Goal: Navigation & Orientation: Find specific page/section

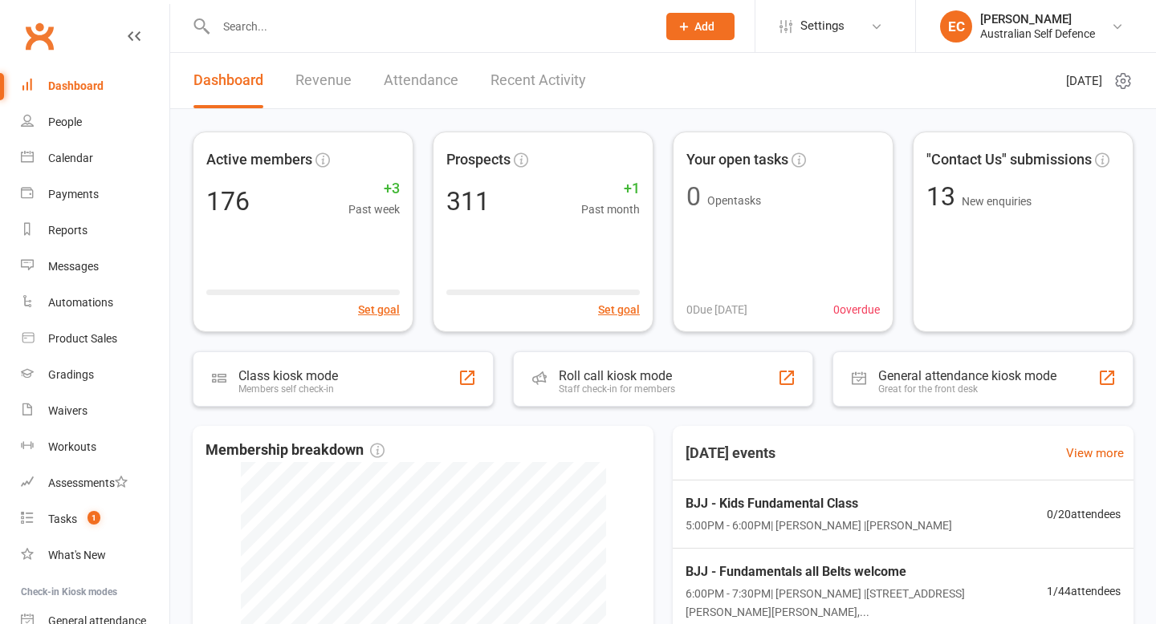
click at [79, 83] on div "Dashboard" at bounding box center [75, 85] width 55 height 13
click at [79, 90] on div "Dashboard" at bounding box center [75, 85] width 55 height 13
click at [413, 75] on link "Attendance" at bounding box center [421, 80] width 75 height 55
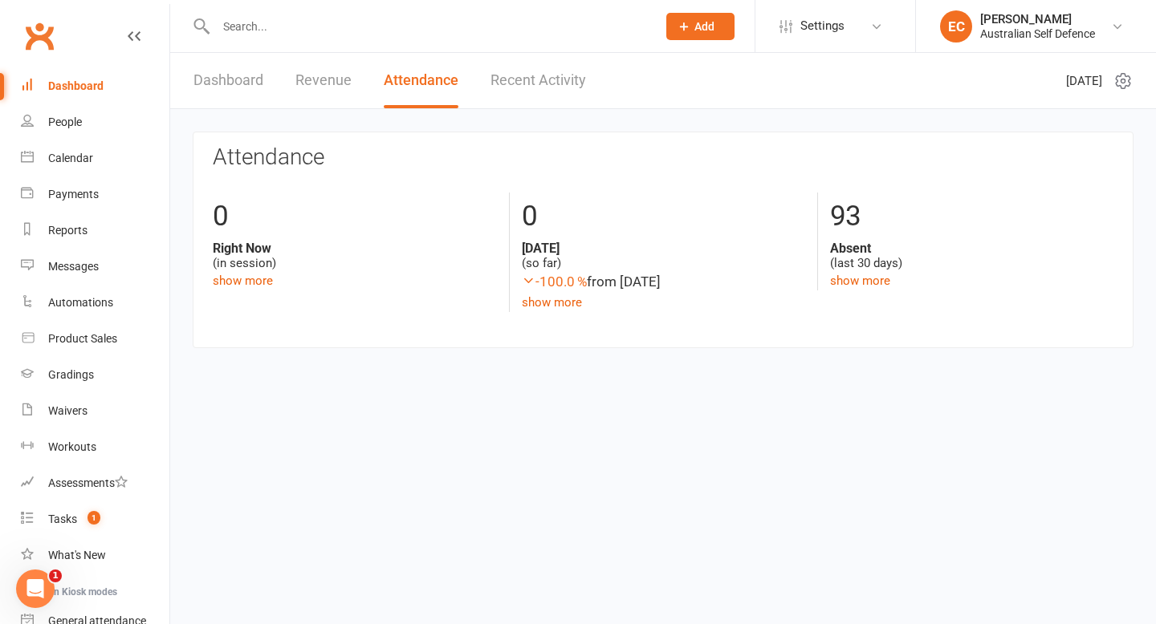
click at [91, 89] on div "Dashboard" at bounding box center [75, 85] width 55 height 13
click at [213, 79] on link "Dashboard" at bounding box center [228, 80] width 70 height 55
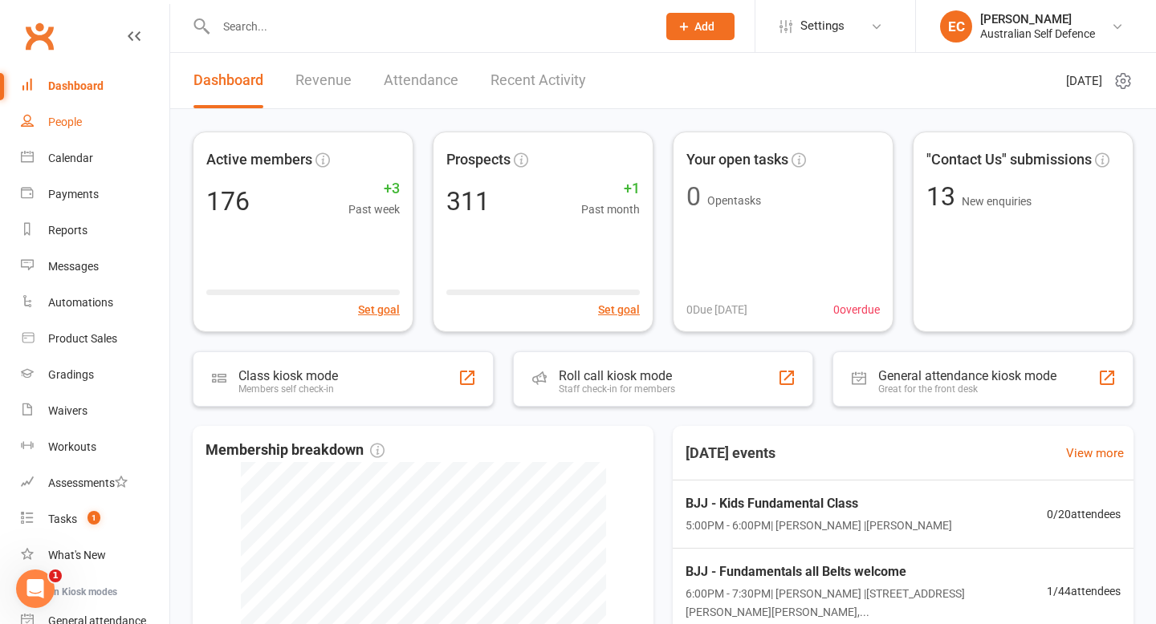
click at [63, 123] on div "People" at bounding box center [65, 122] width 34 height 13
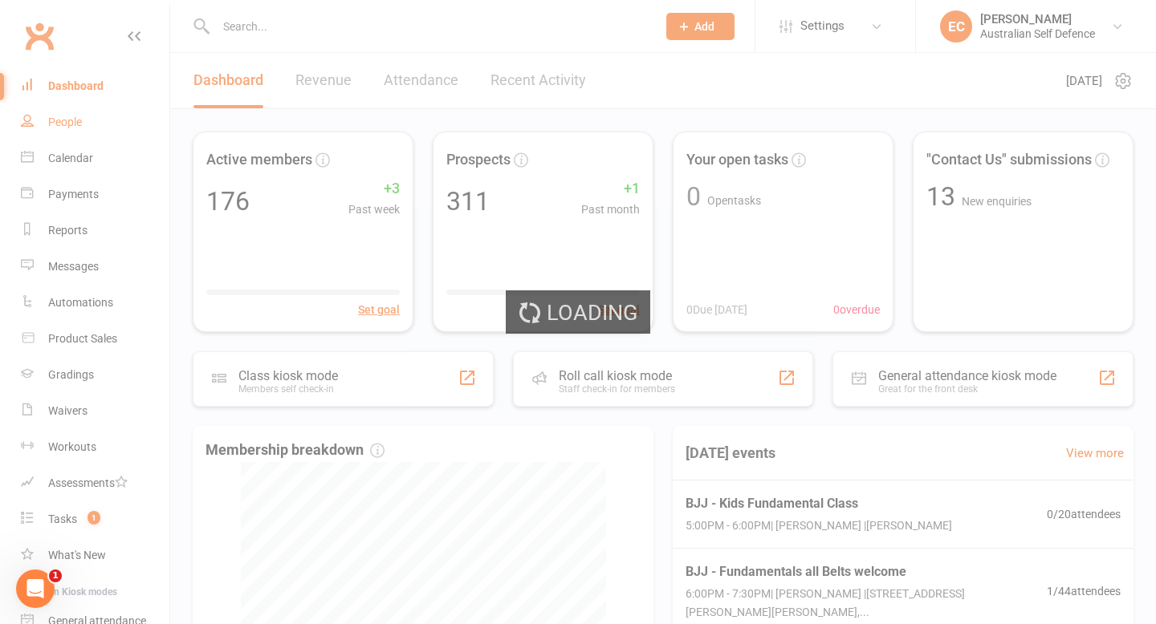
select select "100"
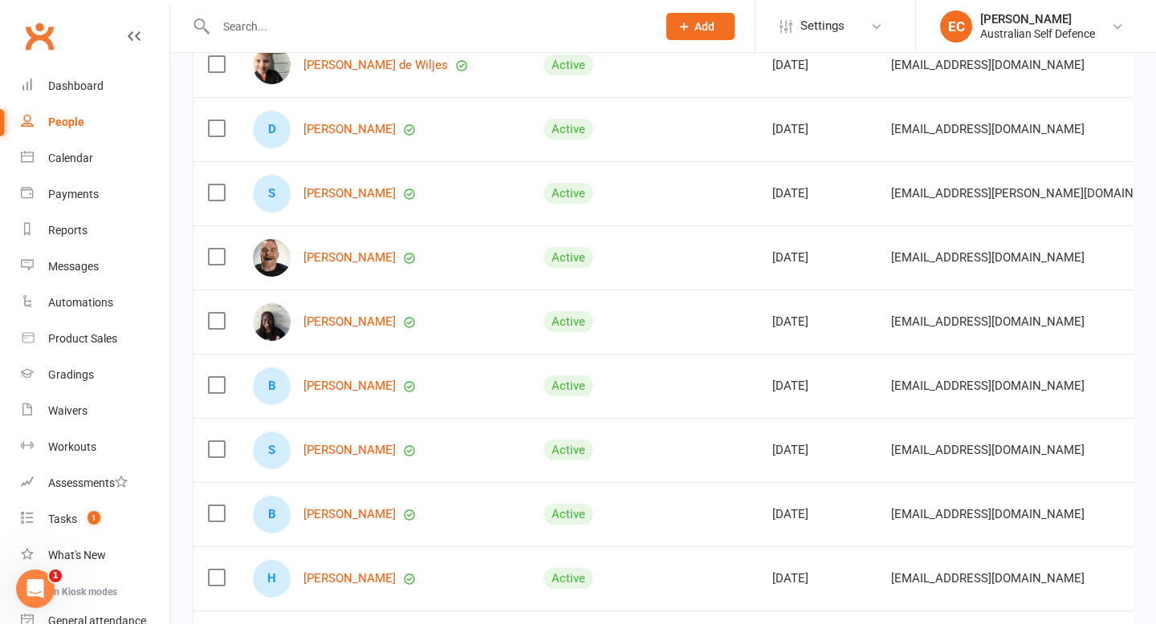
scroll to position [3209, 0]
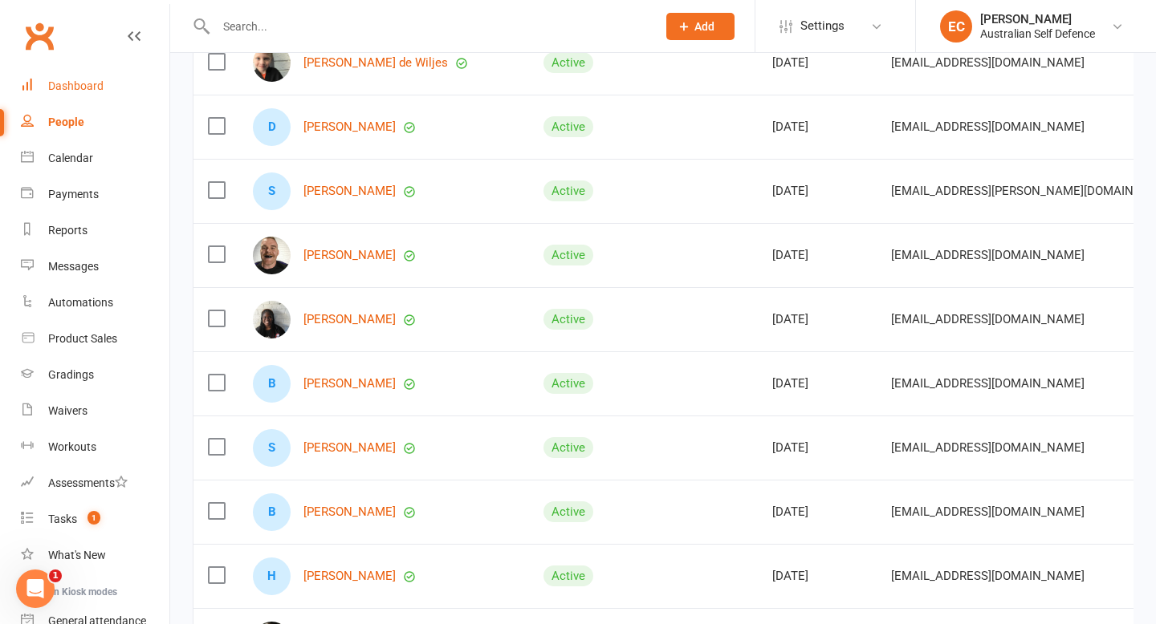
click at [85, 90] on div "Dashboard" at bounding box center [75, 85] width 55 height 13
